Goal: Check status: Check status

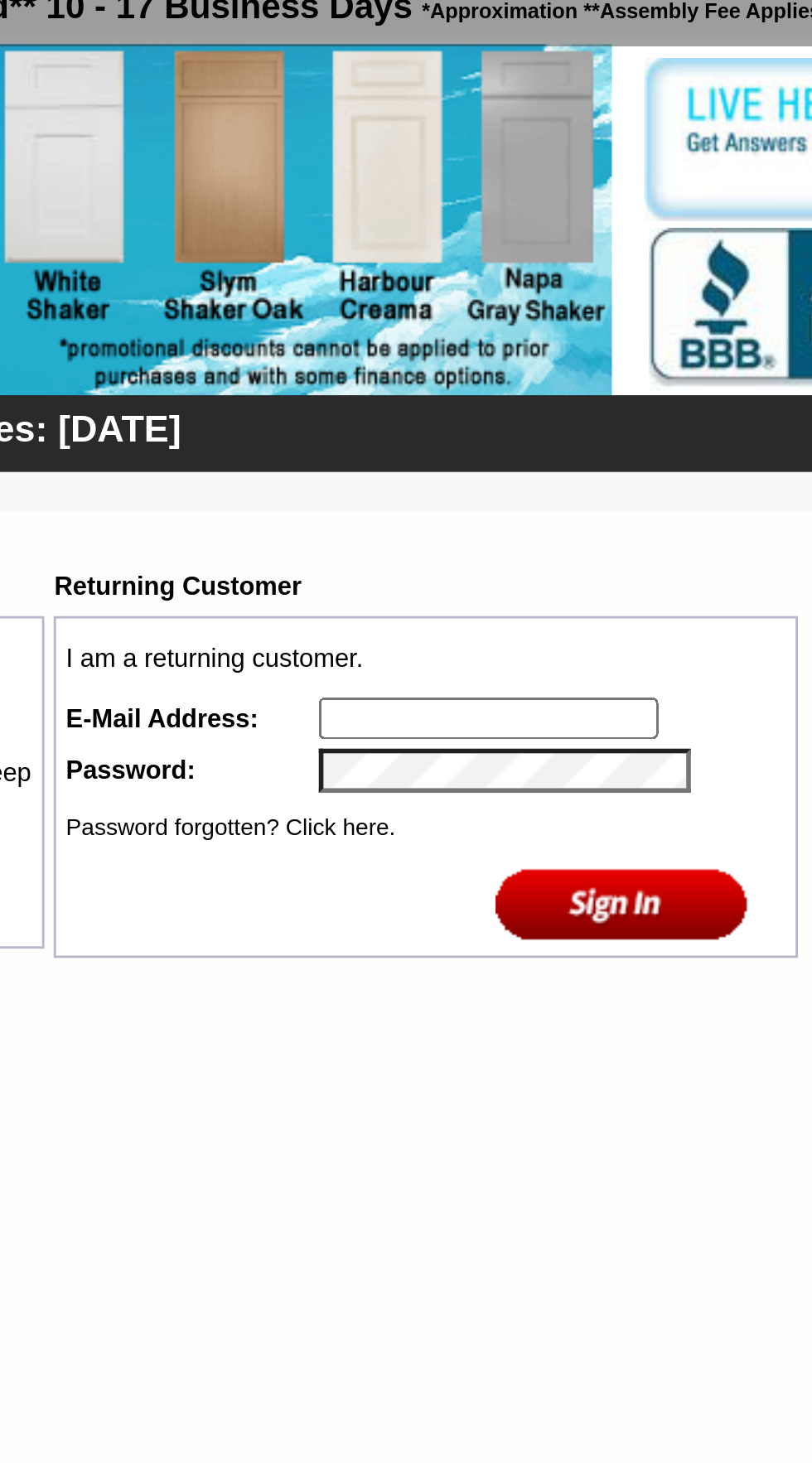
click at [638, 391] on input "text" at bounding box center [637, 389] width 121 height 15
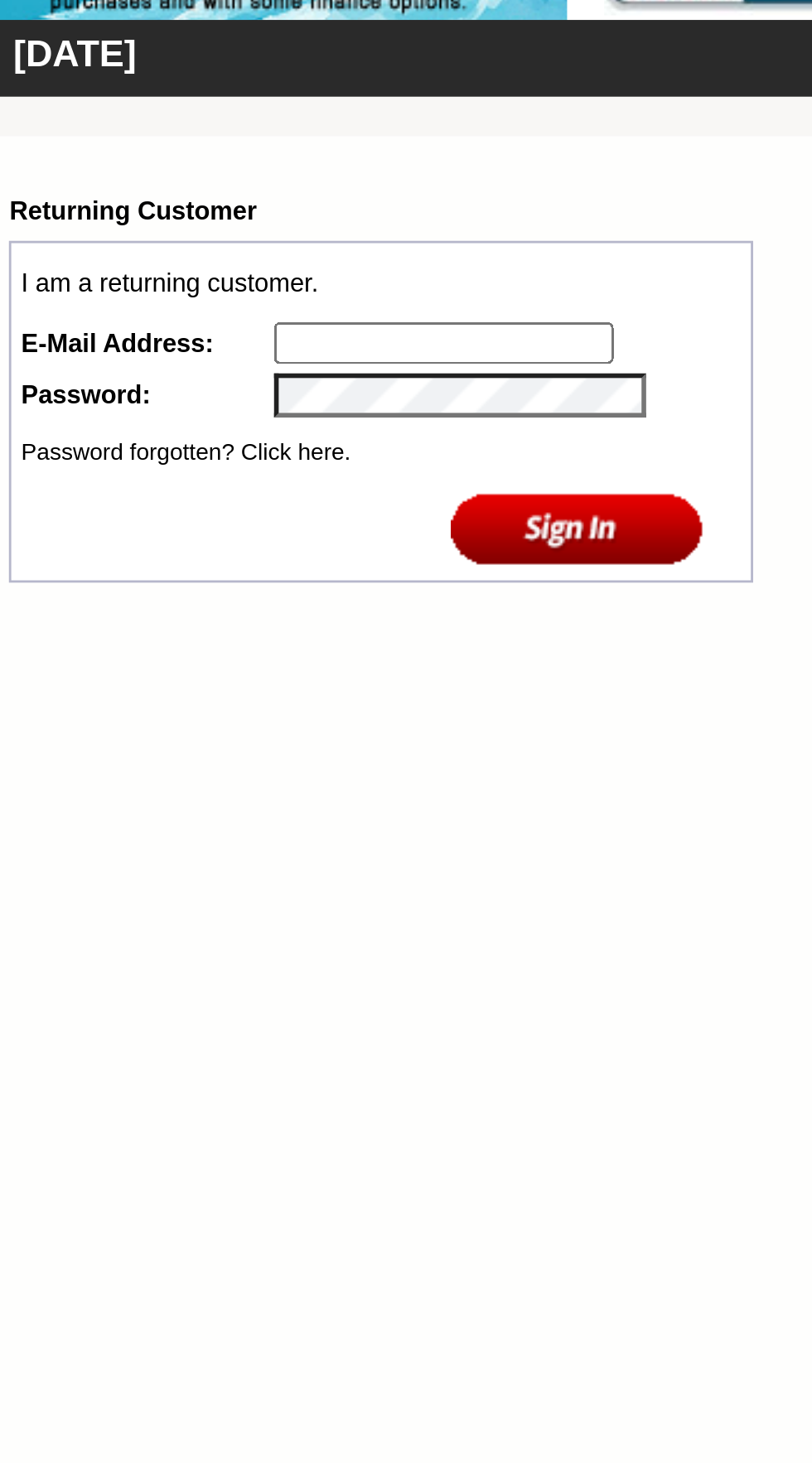
type input "jcesco22@gmail.com"
click at [691, 463] on input "image" at bounding box center [683, 455] width 90 height 28
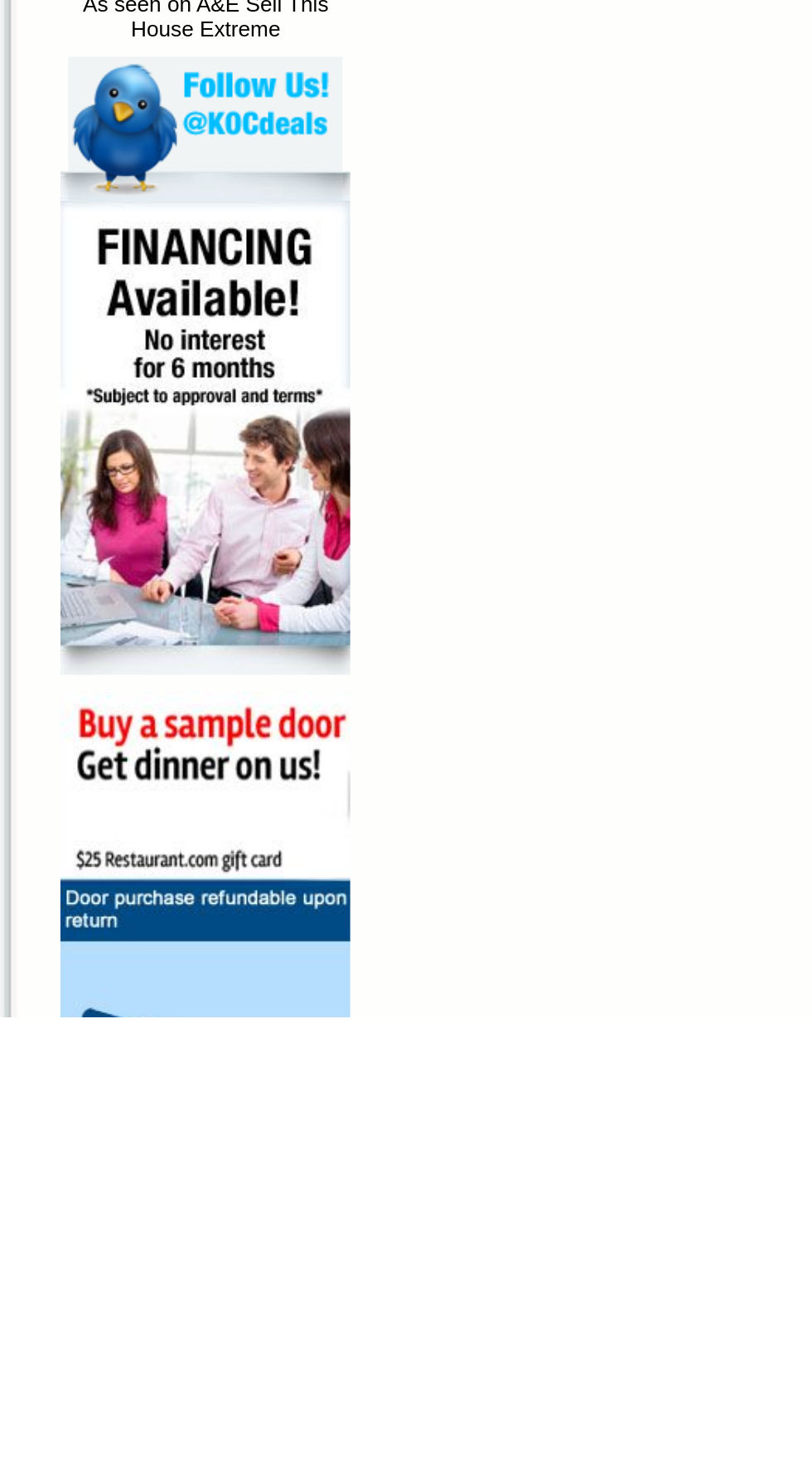
scroll to position [66, 0]
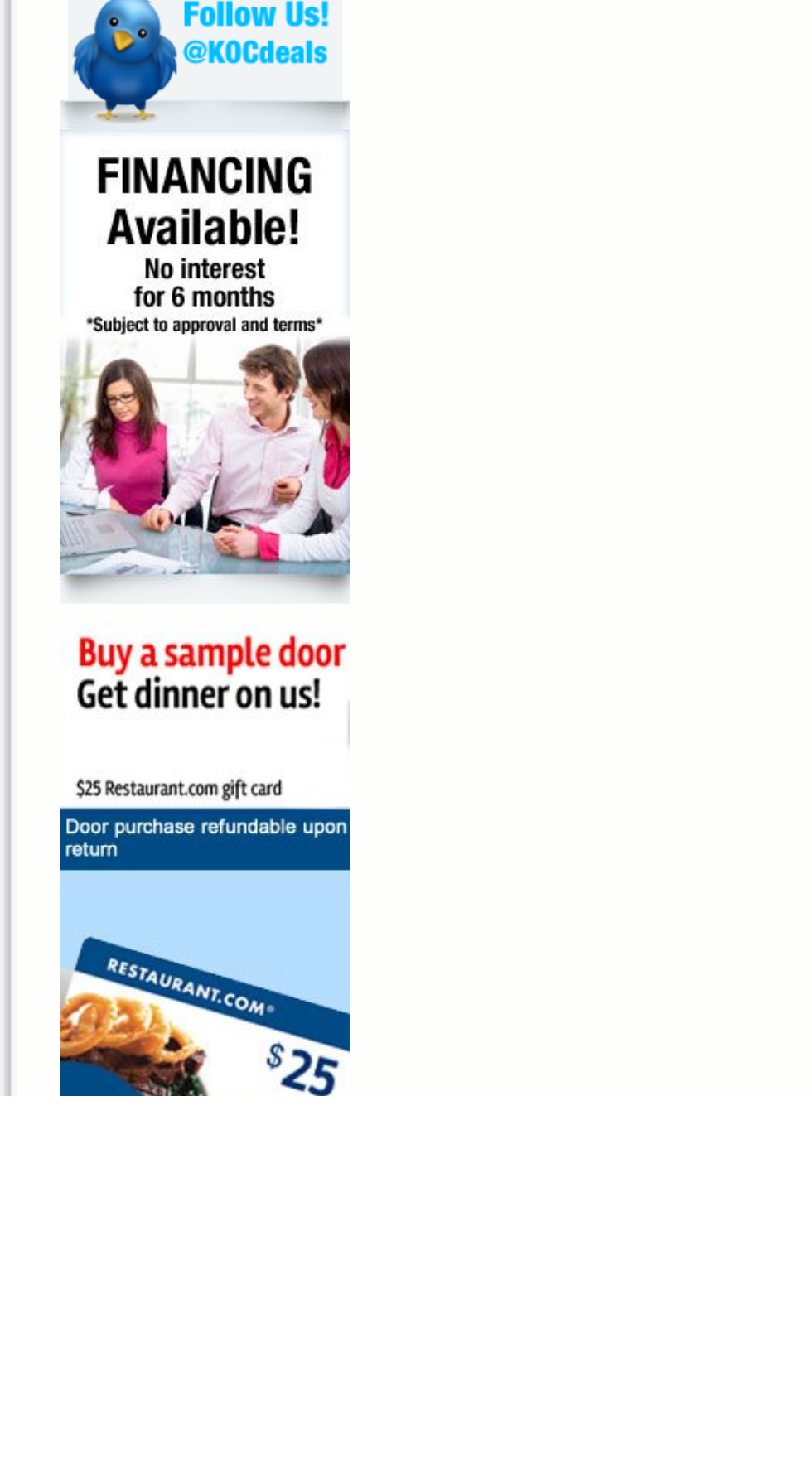
scroll to position [201, 0]
